Goal: Information Seeking & Learning: Stay updated

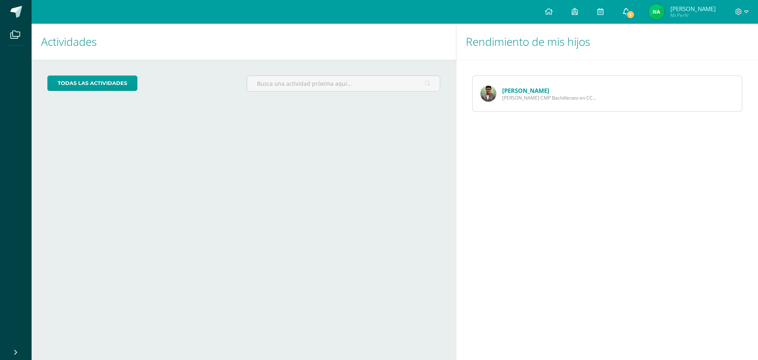
click at [630, 9] on icon at bounding box center [626, 11] width 6 height 7
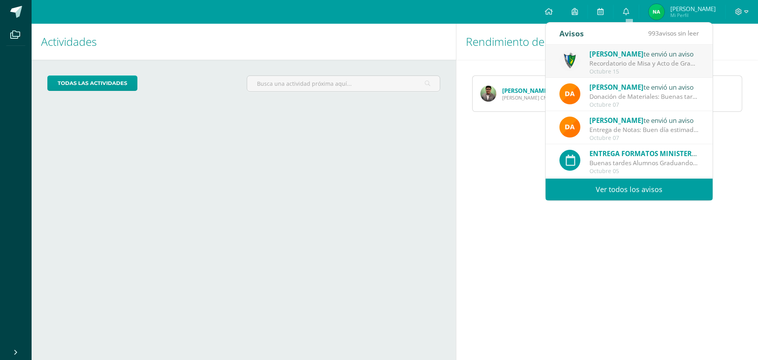
click at [619, 75] on div "Octubre 15" at bounding box center [645, 71] width 110 height 7
click at [609, 63] on div "Recordatorio de Misa y Acto de Graduación: Estimados padres de familia, es un g…" at bounding box center [645, 63] width 110 height 9
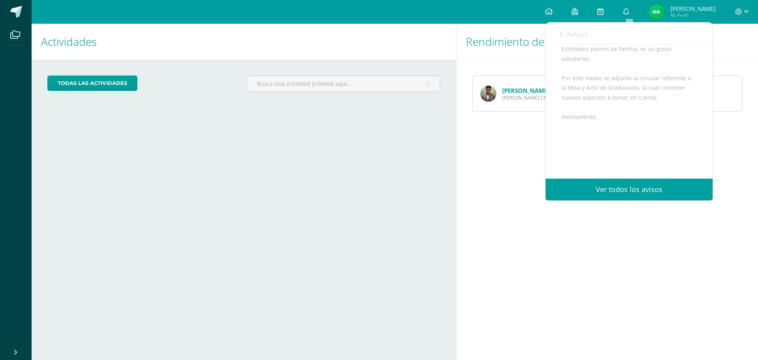
scroll to position [79, 0]
click at [645, 188] on link "Ver todos los avisos" at bounding box center [629, 190] width 167 height 22
click at [617, 189] on link "Ver todos los avisos" at bounding box center [629, 190] width 167 height 22
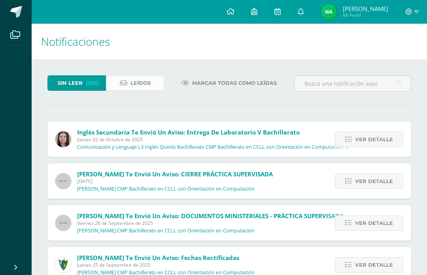
click at [129, 86] on link "Leídos" at bounding box center [135, 82] width 58 height 15
